Goal: Task Accomplishment & Management: Manage account settings

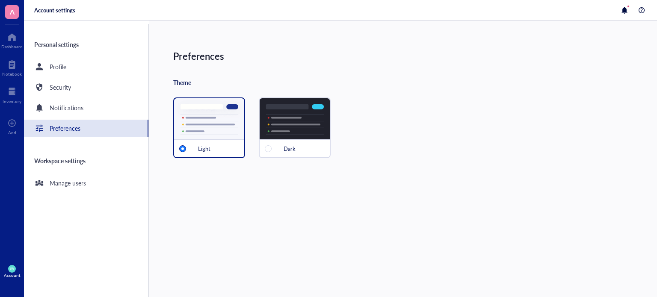
click at [87, 227] on div "Personal settings Profile Security Notifications Preferences Workspace settings…" at bounding box center [86, 160] width 125 height 273
